Goal: Task Accomplishment & Management: Manage account settings

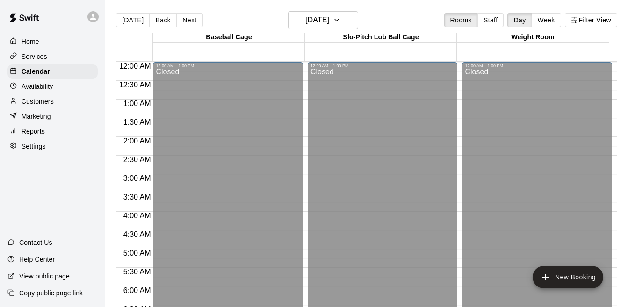
scroll to position [567, 0]
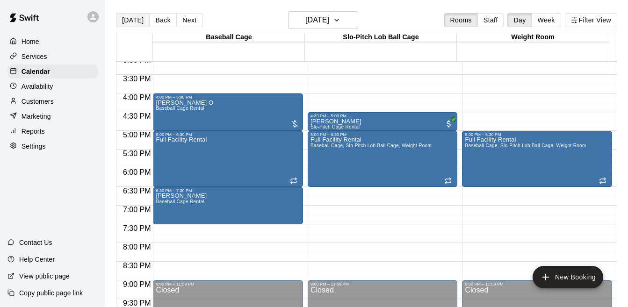
click at [131, 21] on button "[DATE]" at bounding box center [133, 20] width 34 height 14
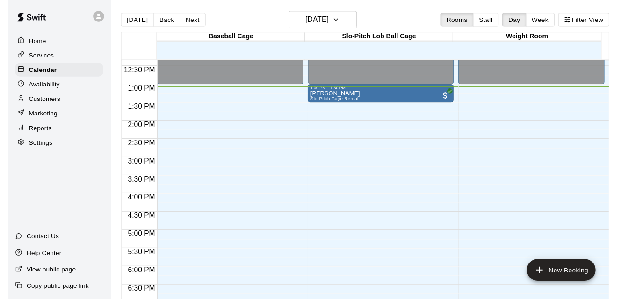
scroll to position [418, 0]
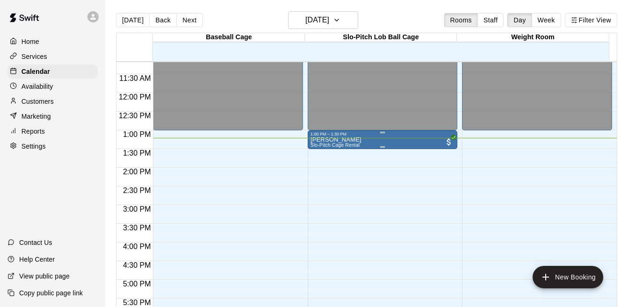
click at [343, 143] on div "[PERSON_NAME] Slo-Pitch Cage Rental" at bounding box center [335, 289] width 51 height 307
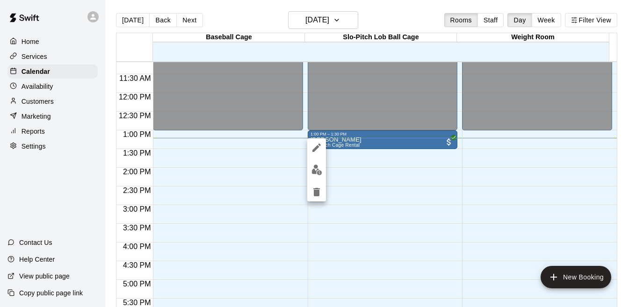
click at [344, 186] on div at bounding box center [318, 153] width 636 height 307
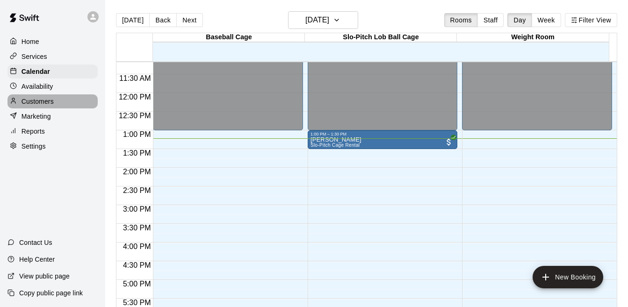
click at [41, 108] on div "Customers" at bounding box center [52, 101] width 90 height 14
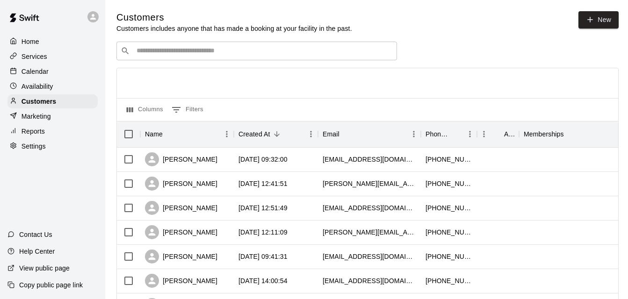
click at [181, 53] on input "Search customers by name or email" at bounding box center [263, 50] width 259 height 9
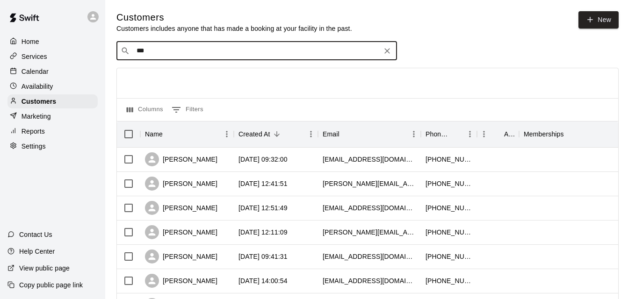
type input "****"
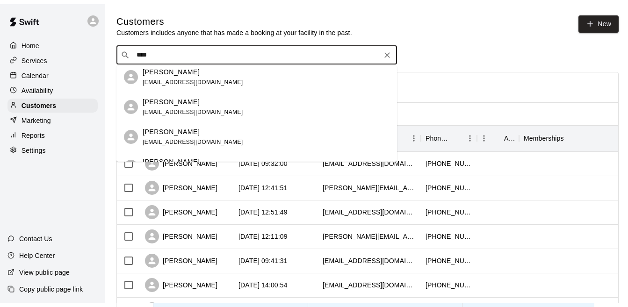
scroll to position [68, 0]
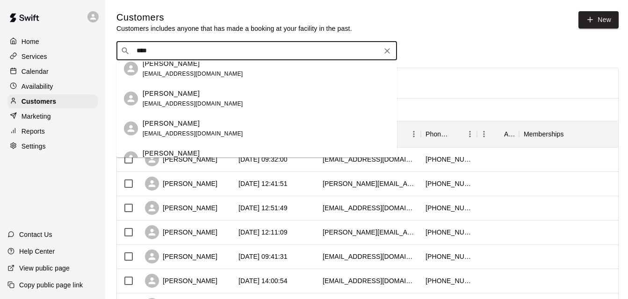
click at [180, 134] on span "[EMAIL_ADDRESS][DOMAIN_NAME]" at bounding box center [193, 133] width 100 height 7
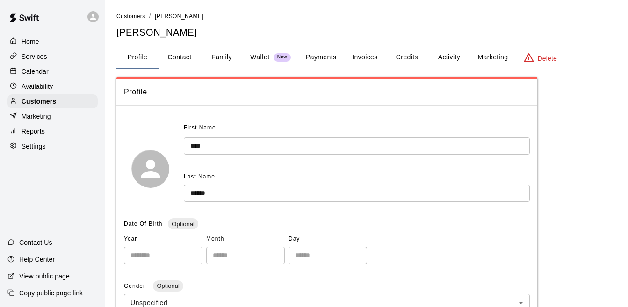
click at [443, 59] on button "Activity" at bounding box center [449, 57] width 42 height 22
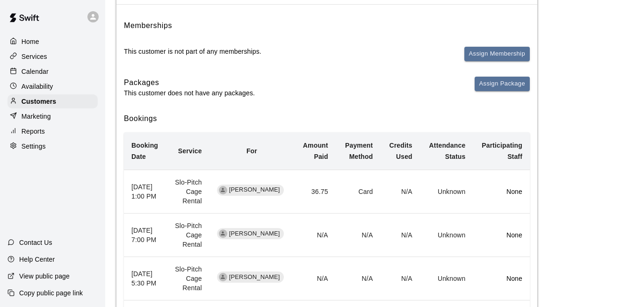
scroll to position [100, 0]
